Goal: Book appointment/travel/reservation

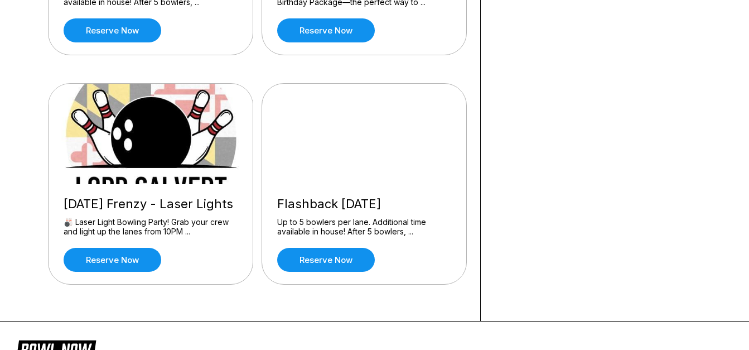
scroll to position [613, 0]
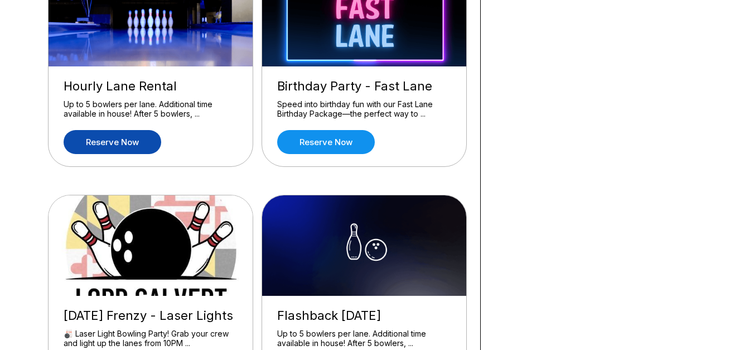
click at [122, 144] on link "Reserve now" at bounding box center [113, 142] width 98 height 24
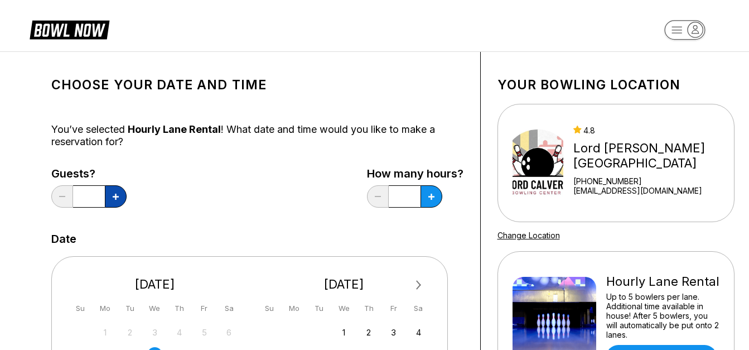
click at [119, 200] on button at bounding box center [116, 196] width 22 height 22
click at [119, 199] on button at bounding box center [116, 196] width 22 height 22
click at [118, 199] on icon at bounding box center [116, 197] width 6 height 6
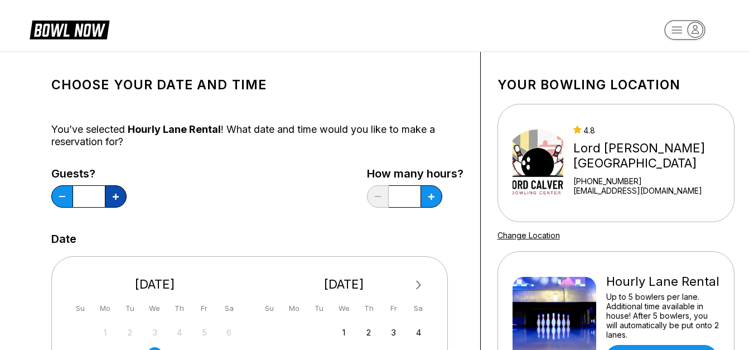
click at [118, 199] on icon at bounding box center [116, 197] width 6 height 6
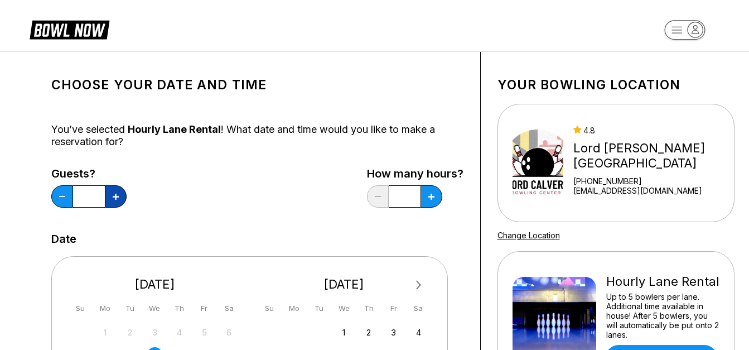
click at [118, 199] on icon at bounding box center [116, 197] width 6 height 6
type input "**"
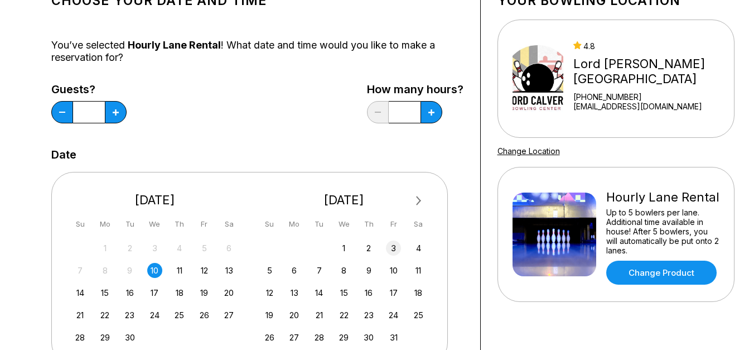
scroll to position [167, 0]
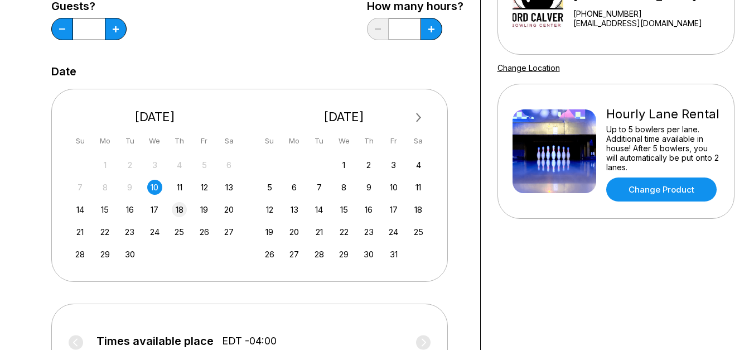
click at [178, 209] on div "18" at bounding box center [179, 209] width 15 height 15
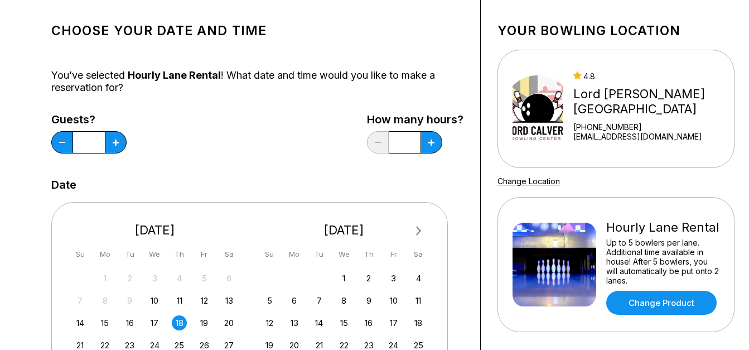
scroll to position [0, 0]
